Goal: Check status

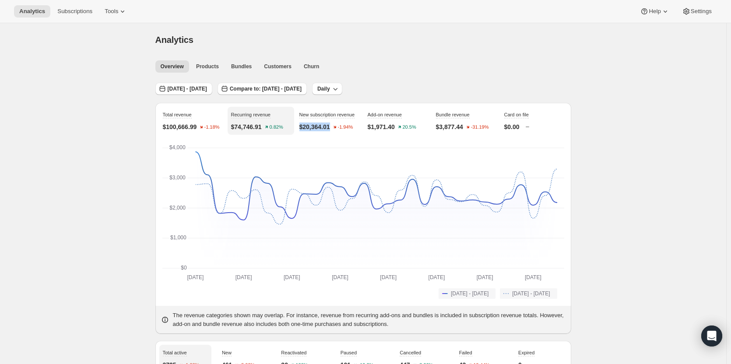
drag, startPoint x: 333, startPoint y: 126, endPoint x: 300, endPoint y: 126, distance: 33.3
click at [300, 126] on div "New subscription revenue $20,364.01 -1.94%" at bounding box center [329, 121] width 67 height 28
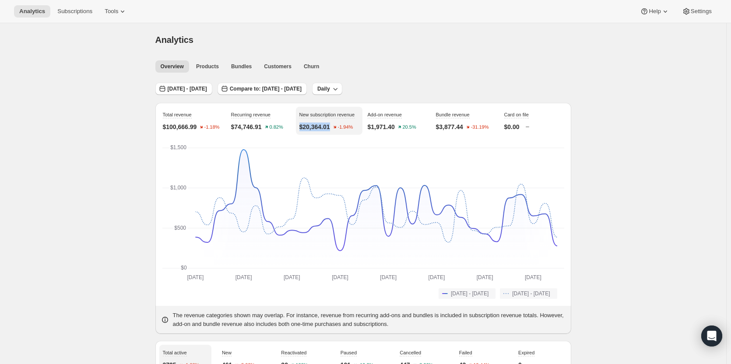
copy p "$20,364.01"
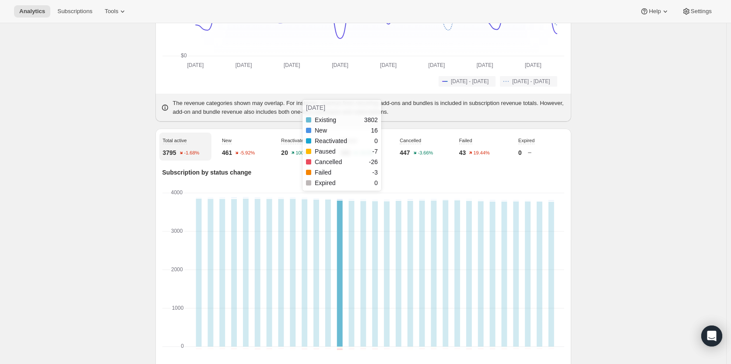
scroll to position [263, 0]
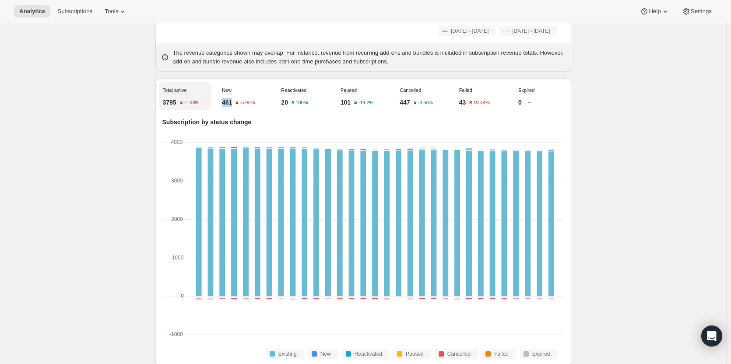
drag, startPoint x: 233, startPoint y: 102, endPoint x: 225, endPoint y: 102, distance: 7.9
click at [225, 102] on p "461" at bounding box center [227, 102] width 10 height 9
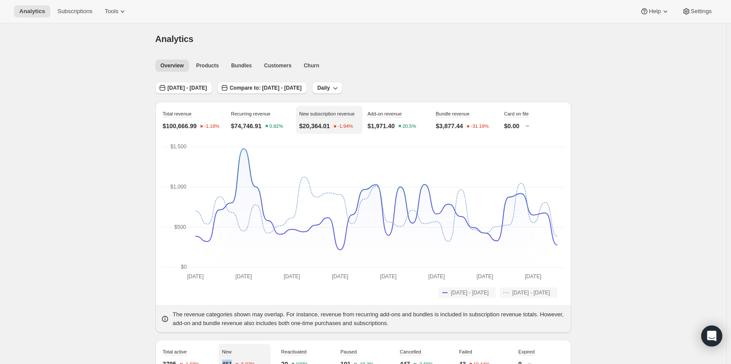
scroll to position [0, 0]
click at [199, 88] on span "[DATE] - [DATE]" at bounding box center [187, 88] width 39 height 7
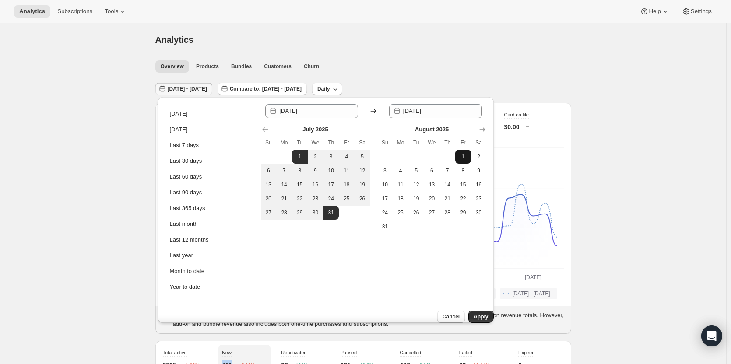
click at [463, 157] on span "1" at bounding box center [463, 156] width 9 height 7
type input "[DATE]"
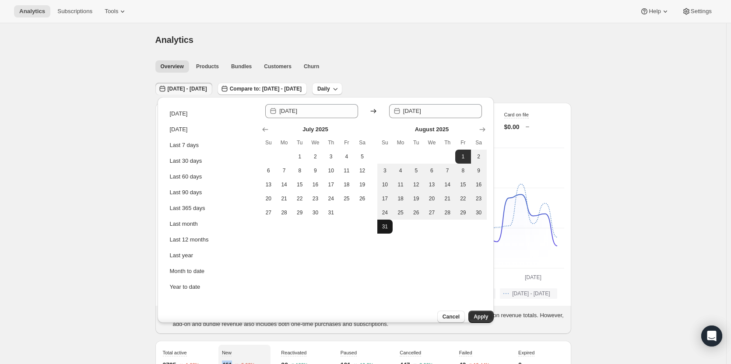
click at [391, 232] on button "31" at bounding box center [385, 227] width 16 height 14
type input "[DATE]"
click at [474, 313] on span "Apply" at bounding box center [481, 316] width 14 height 7
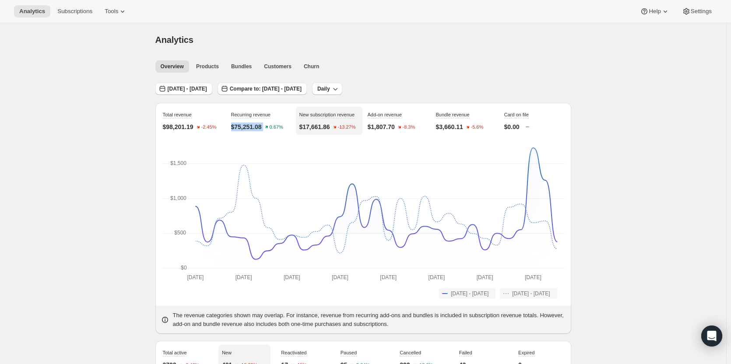
drag, startPoint x: 268, startPoint y: 126, endPoint x: 233, endPoint y: 126, distance: 34.6
click at [233, 126] on div "$75,251.08 0.67%" at bounding box center [261, 127] width 60 height 9
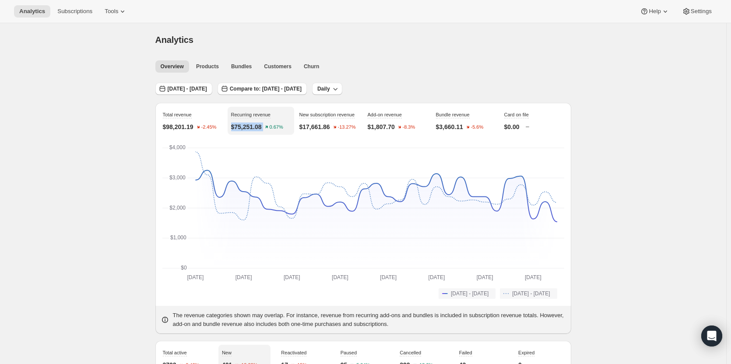
copy div "$75,251.08"
drag, startPoint x: 336, startPoint y: 126, endPoint x: 302, endPoint y: 126, distance: 34.1
click at [302, 126] on div "$17,661.86 -13.27%" at bounding box center [329, 127] width 60 height 9
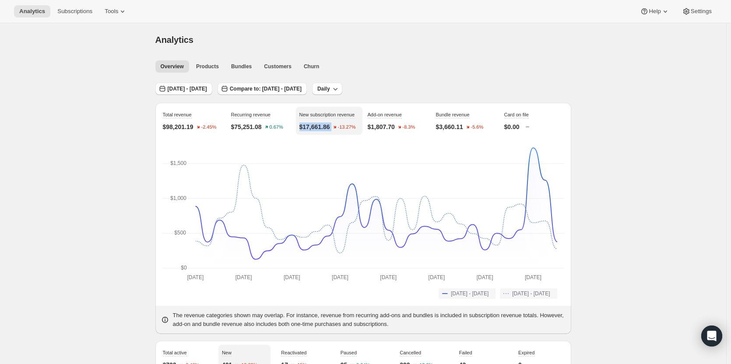
copy div "$17,661.86"
click at [206, 88] on span "[DATE] - [DATE]" at bounding box center [187, 88] width 39 height 7
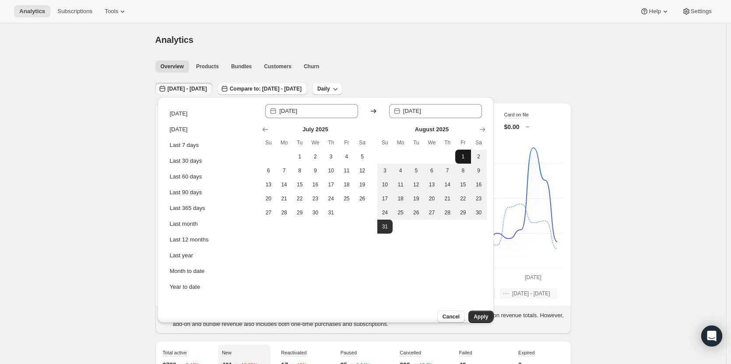
click at [458, 155] on button "1" at bounding box center [463, 157] width 16 height 14
type input "[DATE]"
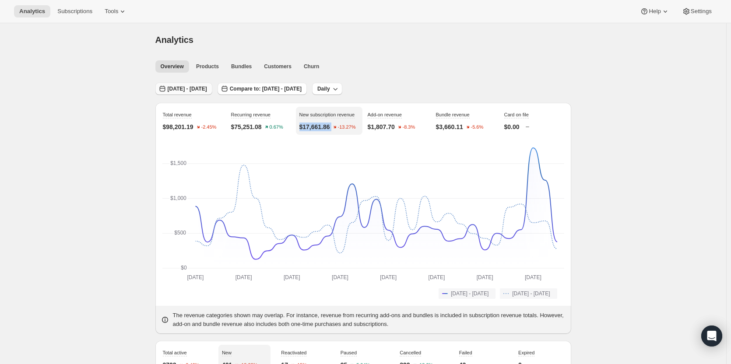
click at [205, 89] on span "[DATE] - [DATE]" at bounding box center [187, 88] width 39 height 7
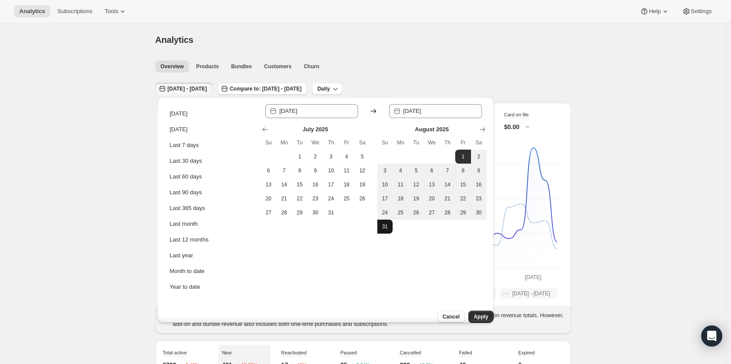
click at [390, 226] on button "31" at bounding box center [385, 227] width 16 height 14
type input "[DATE]"
click at [474, 313] on span "Apply" at bounding box center [481, 316] width 14 height 7
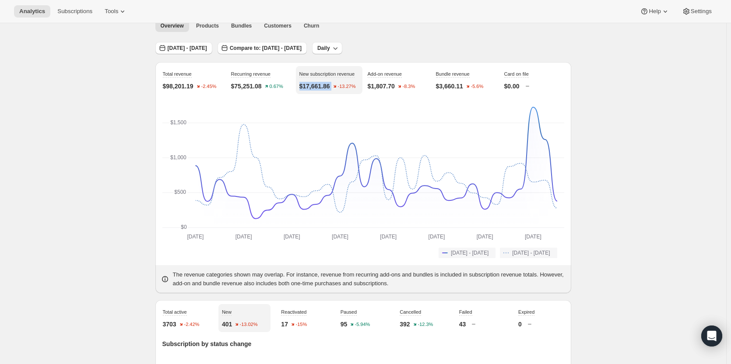
scroll to position [175, 0]
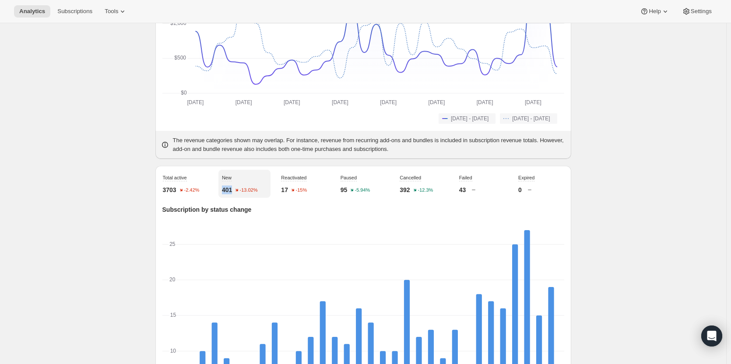
drag, startPoint x: 223, startPoint y: 189, endPoint x: 236, endPoint y: 190, distance: 12.7
click at [236, 190] on div "New 401 -13.02%" at bounding box center [244, 184] width 52 height 28
copy p "401"
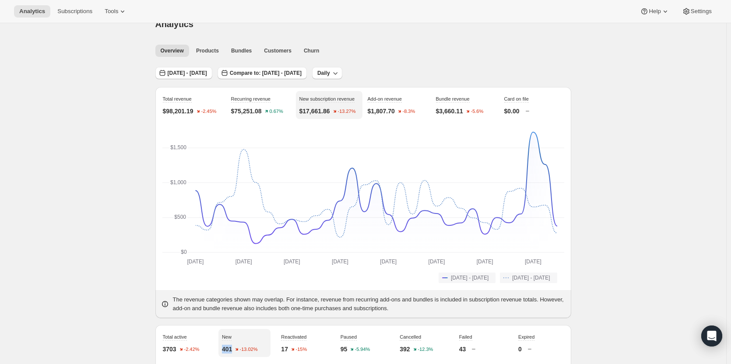
scroll to position [0, 0]
